Goal: Download file/media

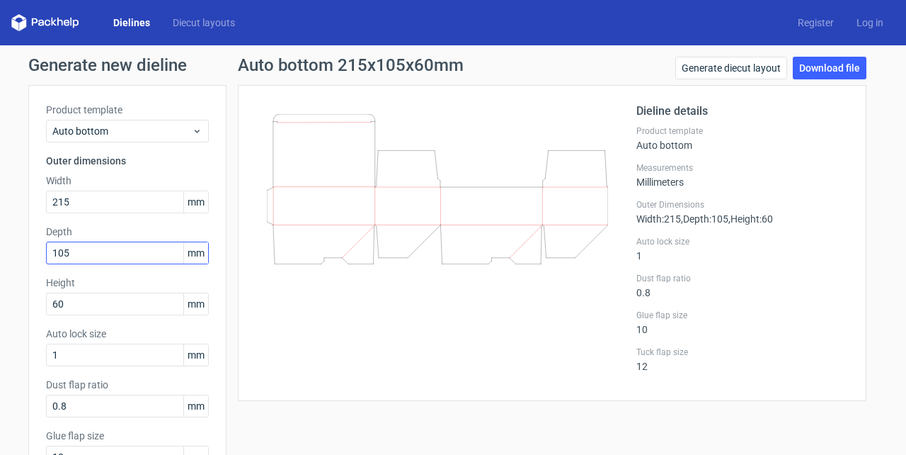
type input "215"
click at [78, 246] on input "105" at bounding box center [127, 252] width 163 height 23
type input "122"
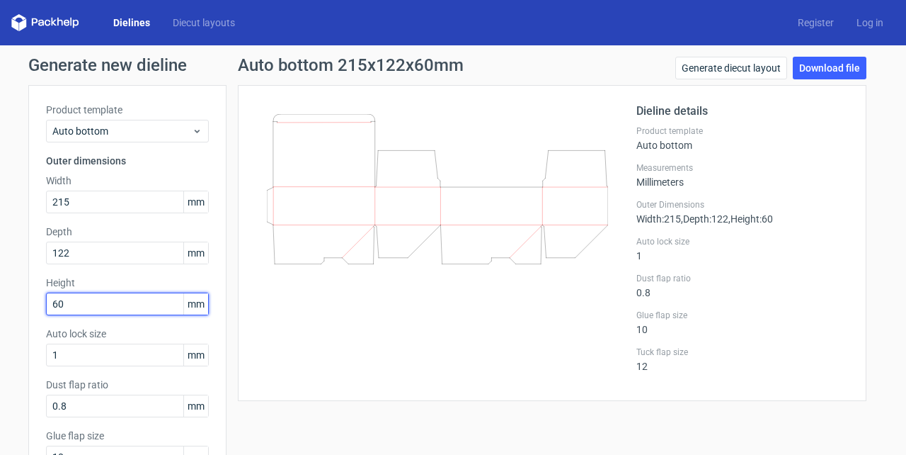
click at [68, 300] on input "60" at bounding box center [127, 303] width 163 height 23
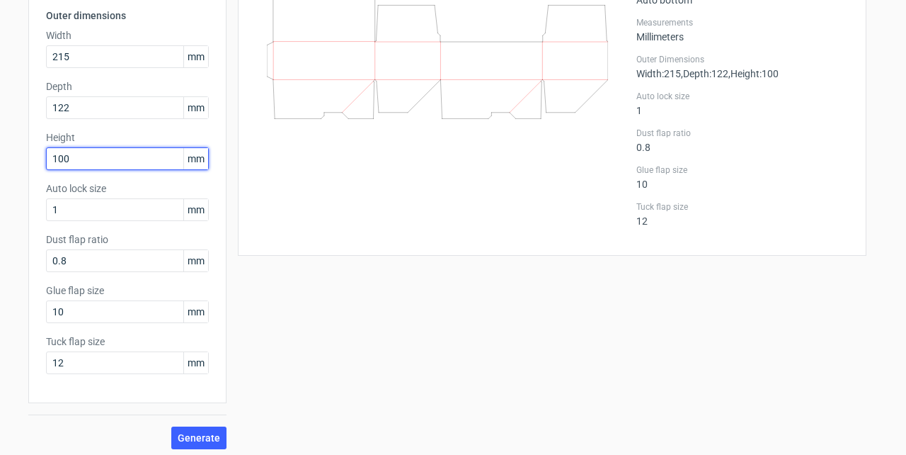
scroll to position [150, 0]
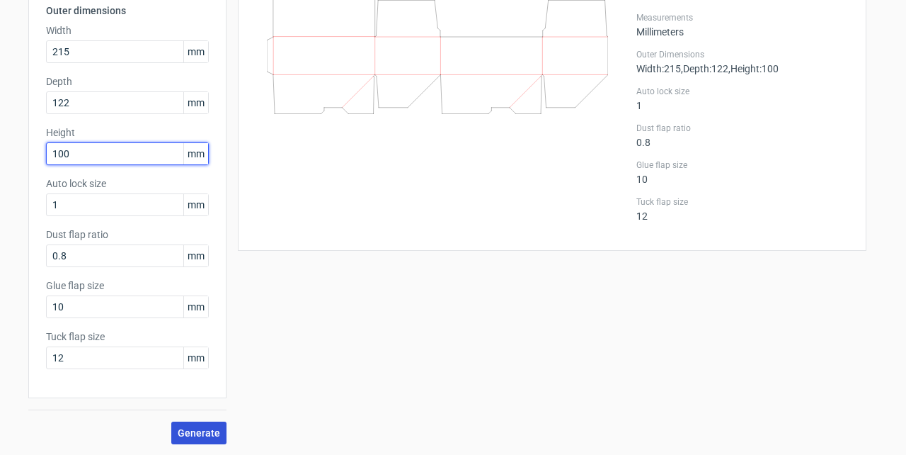
type input "100"
click at [192, 432] on span "Generate" at bounding box center [199, 433] width 42 height 10
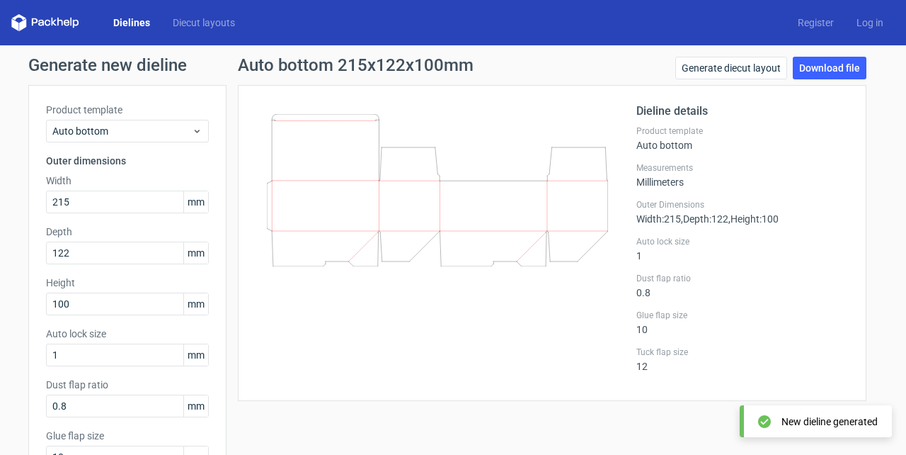
scroll to position [0, 0]
click at [819, 65] on link "Download file" at bounding box center [830, 68] width 74 height 23
